Goal: Task Accomplishment & Management: Manage account settings

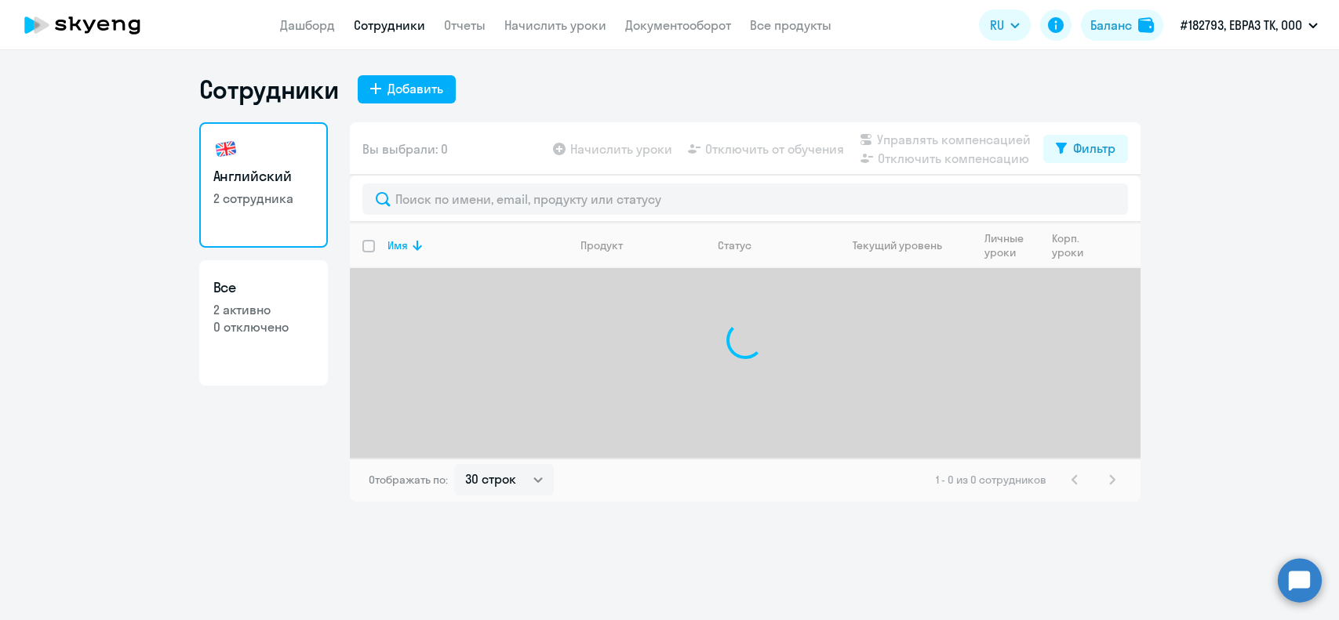
select select "30"
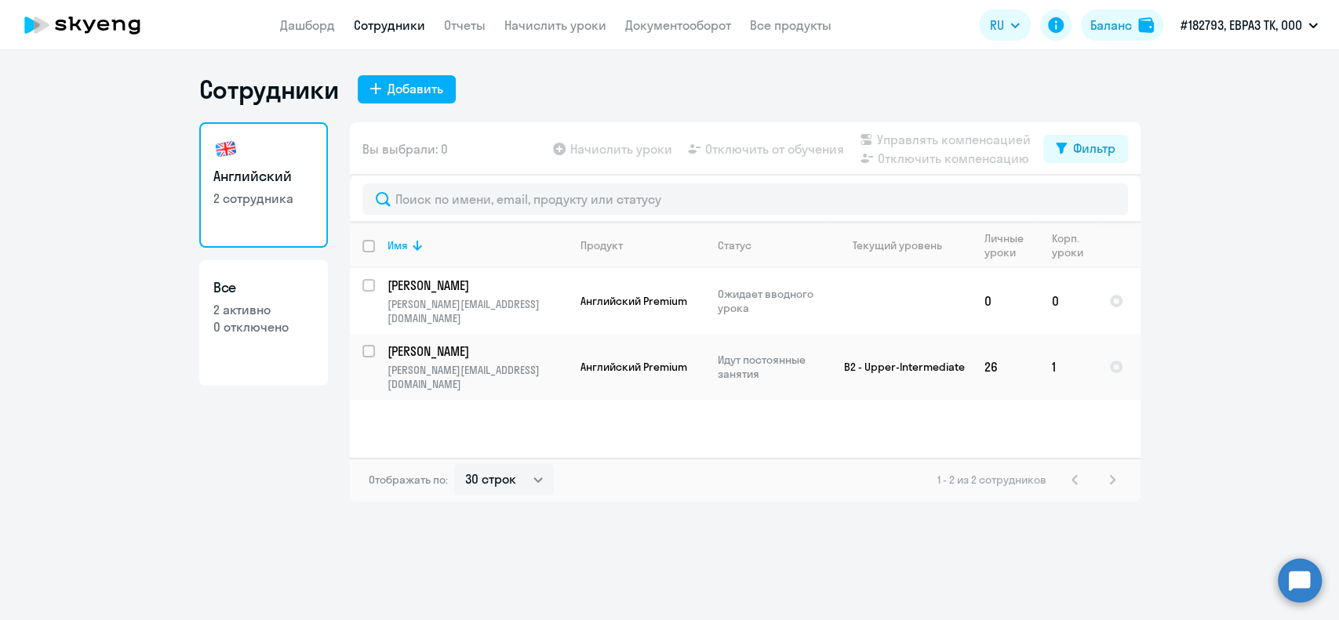
click at [245, 323] on p "0 отключено" at bounding box center [263, 326] width 100 height 17
select select "30"
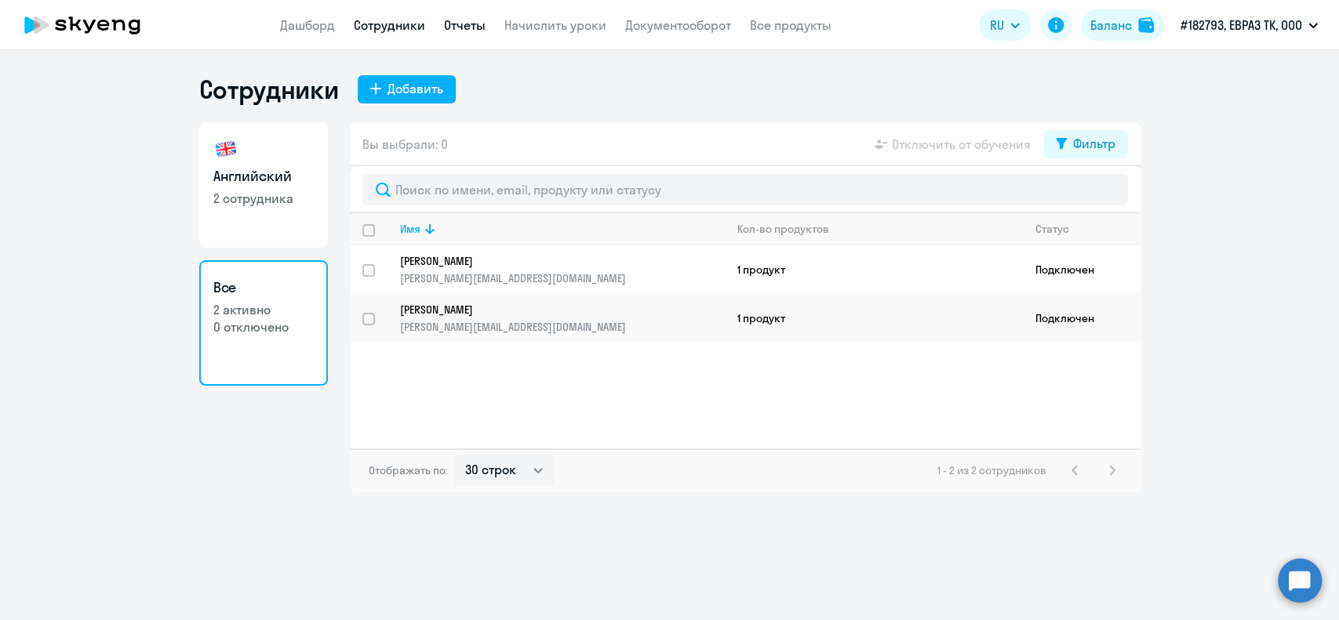
click at [481, 28] on link "Отчеты" at bounding box center [465, 25] width 42 height 16
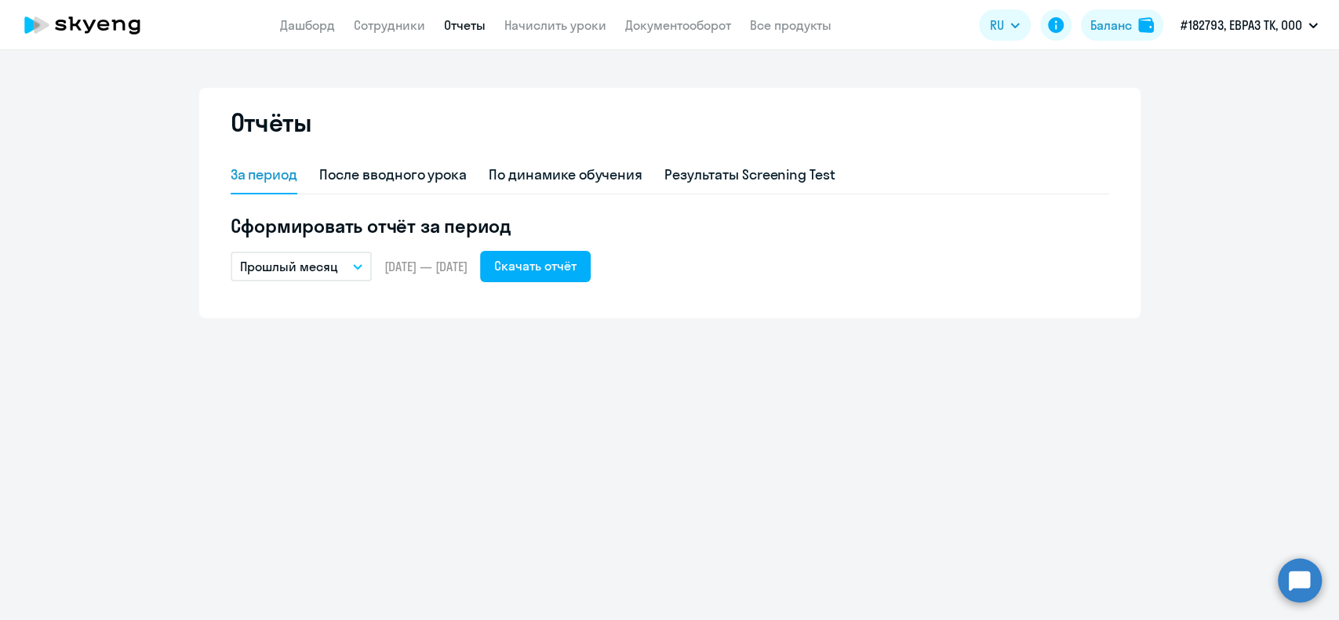
click at [360, 267] on icon "button" at bounding box center [357, 266] width 9 height 5
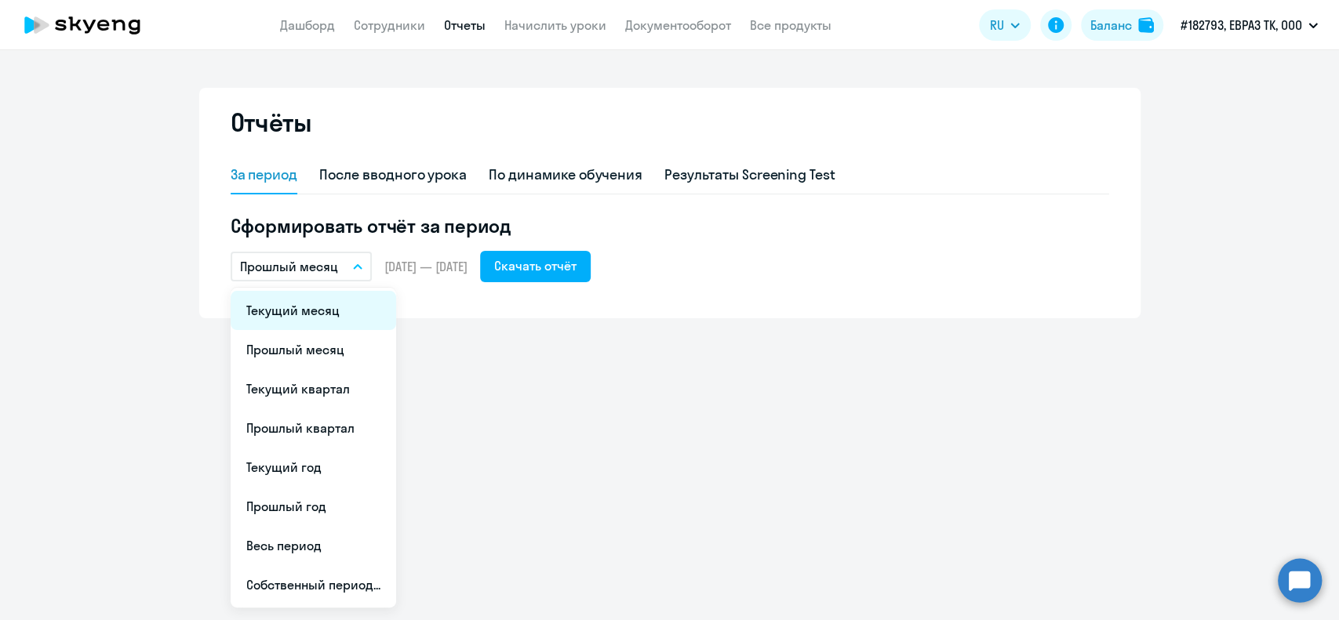
click at [322, 313] on li "Текущий месяц" at bounding box center [314, 310] width 166 height 39
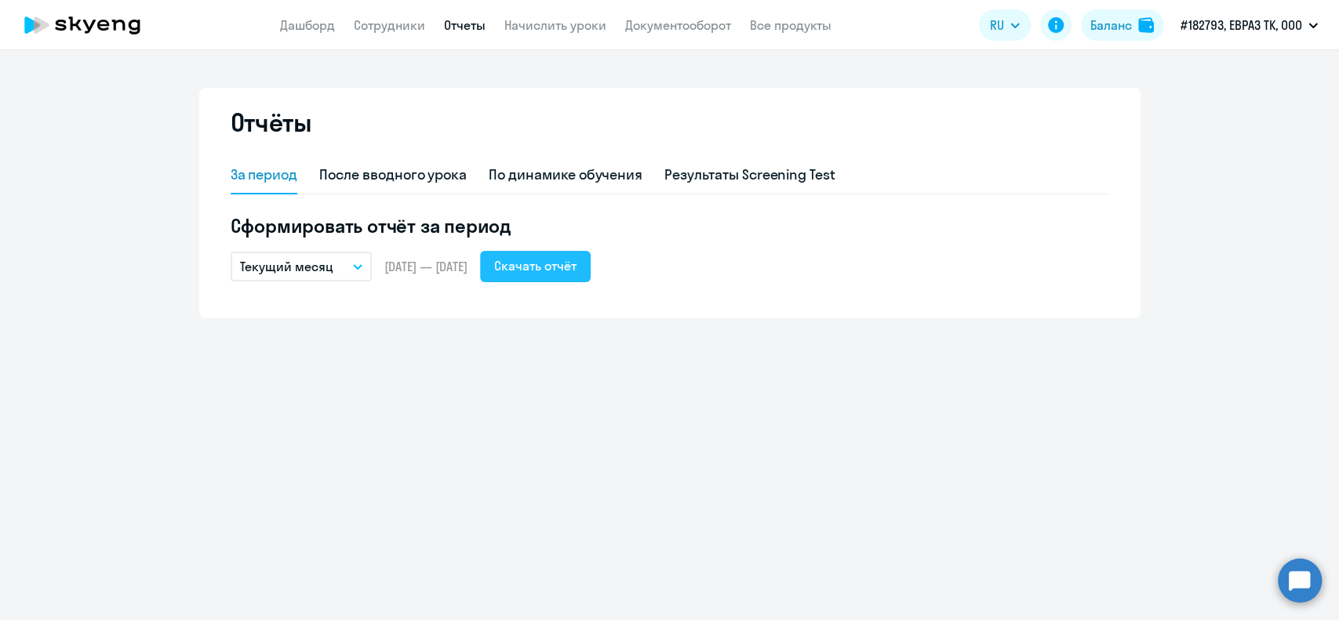
click at [577, 266] on div "Скачать отчёт" at bounding box center [535, 265] width 82 height 19
click at [703, 22] on link "Документооборот" at bounding box center [678, 25] width 106 height 16
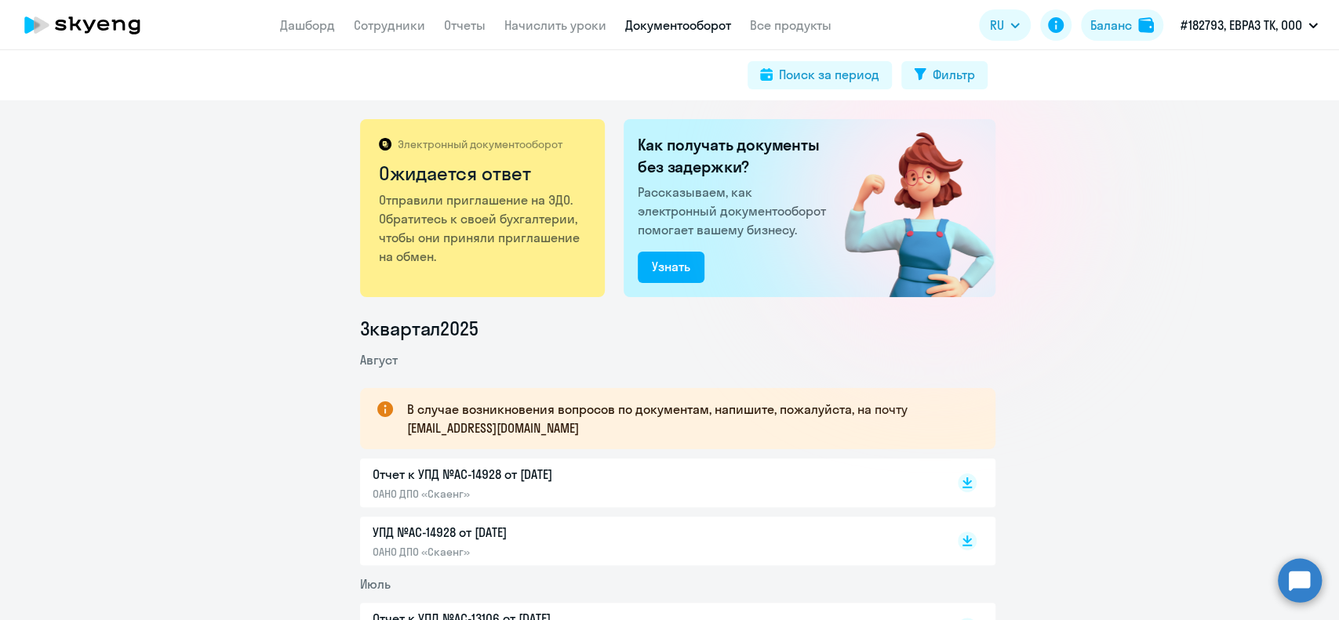
drag, startPoint x: 350, startPoint y: 21, endPoint x: 398, endPoint y: 35, distance: 49.7
click at [351, 21] on nav "Дашборд Сотрудники Отчеты Начислить уроки Документооборот Все продукты" at bounding box center [555, 26] width 551 height 20
click at [394, 27] on link "Сотрудники" at bounding box center [389, 25] width 71 height 16
select select "30"
